Goal: Information Seeking & Learning: Compare options

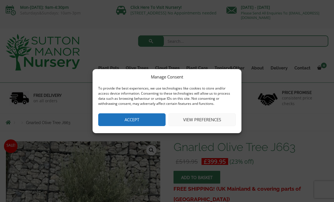
click at [139, 119] on button "Accept" at bounding box center [131, 119] width 67 height 13
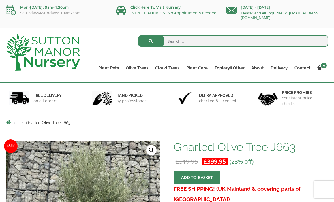
click at [0, 0] on link "Gnarled Plateau Olive Tree XL" at bounding box center [0, 0] width 0 height 0
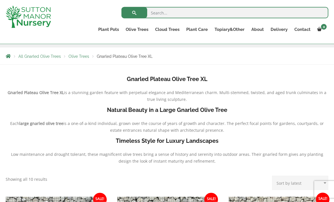
scroll to position [93, 0]
click at [0, 0] on link "Gnarled Multi Stem Olives" at bounding box center [0, 0] width 0 height 0
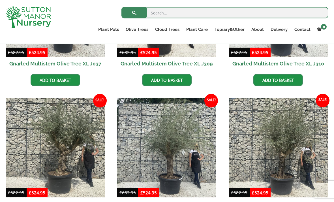
scroll to position [472, 0]
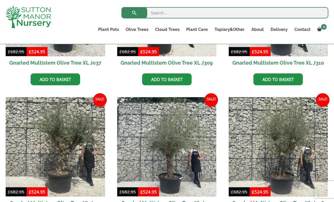
click at [68, 146] on img at bounding box center [55, 146] width 99 height 99
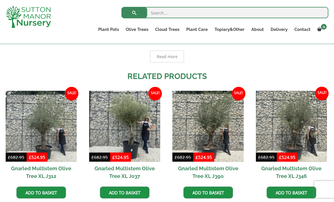
scroll to position [377, 0]
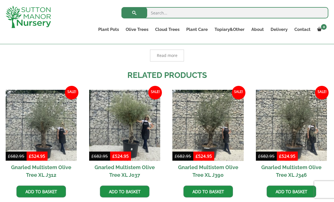
click at [164, 54] on span "Read more" at bounding box center [167, 55] width 21 height 4
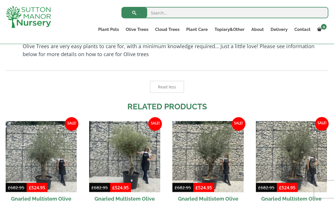
scroll to position [524, 0]
click at [0, 0] on link "Potting Service" at bounding box center [0, 0] width 0 height 0
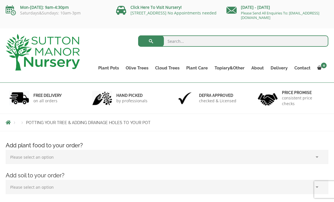
click at [280, 66] on link "Delivery" at bounding box center [279, 68] width 24 height 8
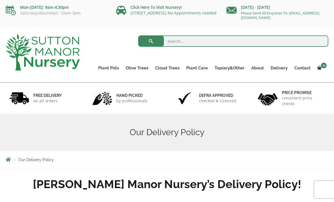
click at [0, 0] on link "Ilex Crenata Cloud Trees" at bounding box center [0, 0] width 0 height 0
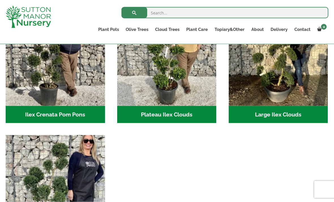
scroll to position [161, 0]
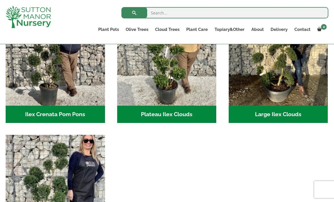
click at [288, 74] on img "Visit product category Large Ilex Clouds" at bounding box center [277, 55] width 99 height 99
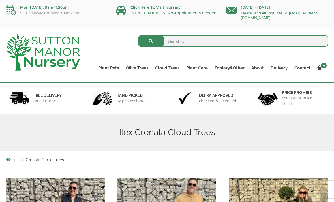
click at [164, 7] on link "Click Here To Visit Nursery!" at bounding box center [155, 7] width 51 height 5
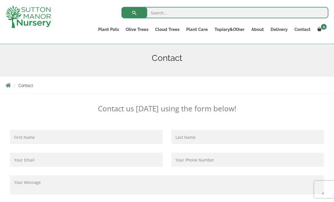
scroll to position [64, 0]
click at [0, 0] on link "The Old Stone Pots" at bounding box center [0, 0] width 0 height 0
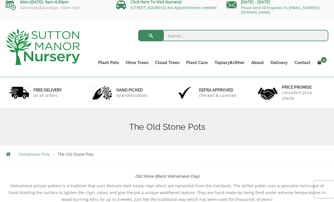
scroll to position [6, 0]
click at [0, 0] on link "The Atlantis Pots" at bounding box center [0, 0] width 0 height 0
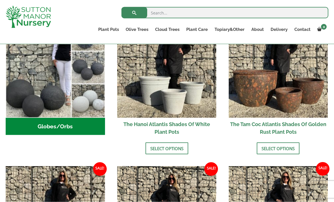
scroll to position [209, 0]
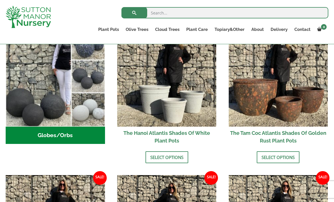
click at [0, 0] on link "Fibre Clay Pots" at bounding box center [0, 0] width 0 height 0
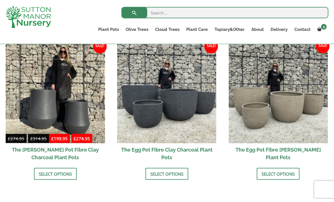
scroll to position [183, 0]
click at [186, 99] on img at bounding box center [166, 93] width 99 height 99
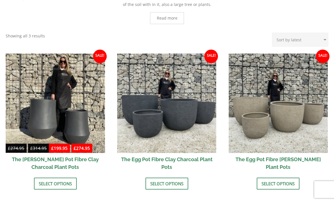
scroll to position [201, 0]
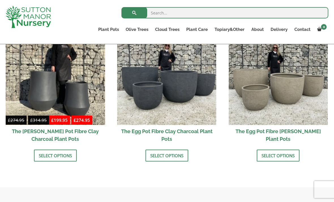
click at [0, 0] on link "Gnarled Olive Trees" at bounding box center [0, 0] width 0 height 0
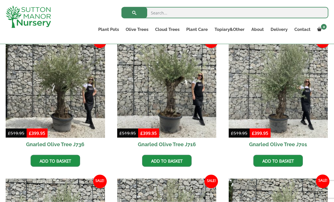
scroll to position [150, 0]
click at [170, 100] on img at bounding box center [166, 87] width 99 height 99
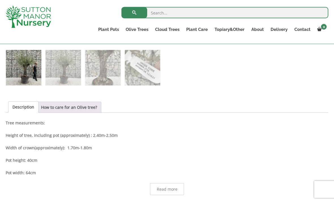
scroll to position [244, 0]
click at [66, 102] on link "How to care for an Olive tree?" at bounding box center [69, 106] width 56 height 11
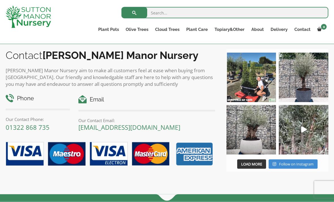
scroll to position [644, 0]
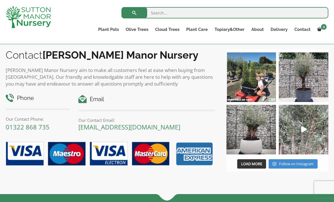
click at [304, 125] on img at bounding box center [302, 129] width 49 height 49
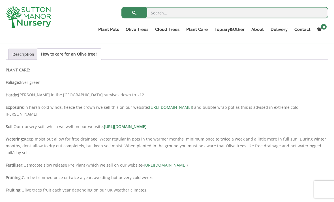
scroll to position [294, 0]
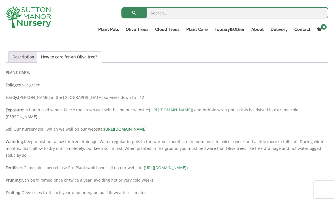
click at [0, 0] on link "Fibre Clay Pots" at bounding box center [0, 0] width 0 height 0
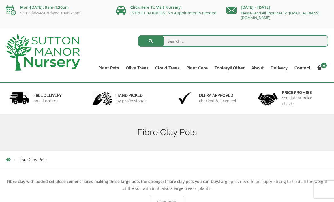
click at [0, 0] on link "The Barolo Pots" at bounding box center [0, 0] width 0 height 0
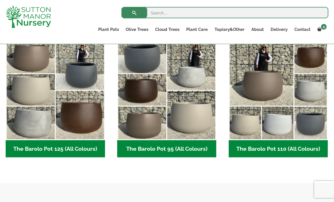
scroll to position [280, 0]
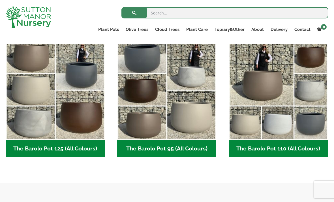
click at [273, 77] on img "Visit product category The Barolo Pot 110 (All Colours)" at bounding box center [277, 89] width 99 height 99
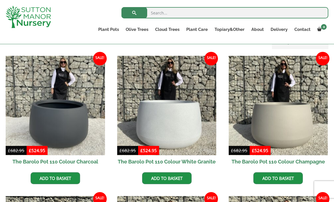
scroll to position [136, 0]
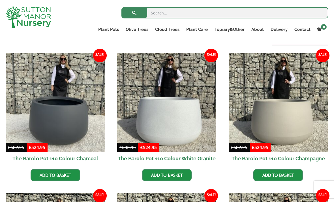
click at [62, 107] on img at bounding box center [55, 102] width 99 height 99
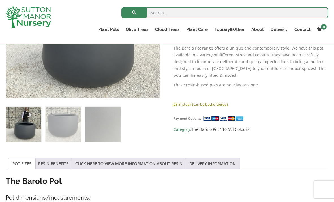
scroll to position [186, 0]
click at [279, 97] on div "The Barolo Pot 110 Colour Charcoal £ 682.95 Original price was: £682.95. £ 524.…" at bounding box center [250, 38] width 155 height 189
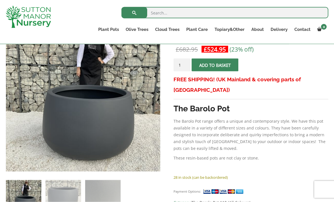
scroll to position [114, 0]
click at [0, 0] on link "CUSTOMER PHOTOS" at bounding box center [0, 0] width 0 height 0
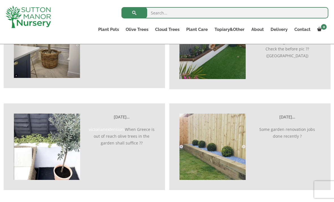
scroll to position [1144, 0]
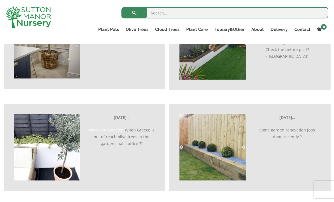
click at [0, 0] on link "Ligustrum Pom Poms" at bounding box center [0, 0] width 0 height 0
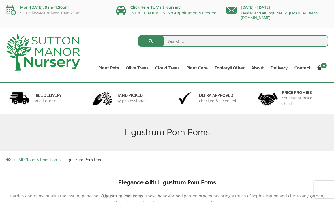
click at [0, 0] on link "Ligustrums" at bounding box center [0, 0] width 0 height 0
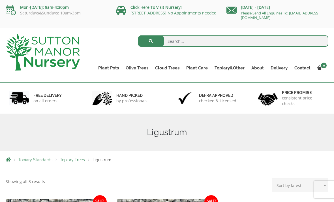
click at [0, 0] on link "Laurus Nobilis Bay Trees" at bounding box center [0, 0] width 0 height 0
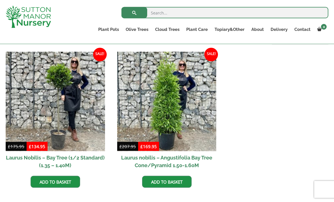
scroll to position [238, 0]
